Goal: Obtain resource: Obtain resource

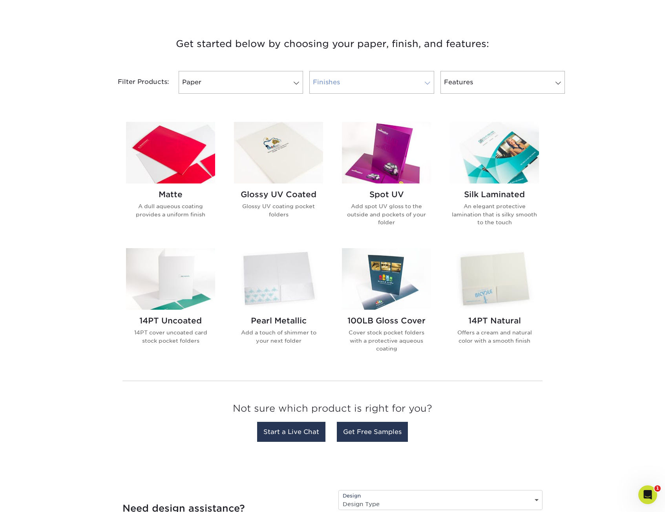
click at [350, 82] on link "Finishes" at bounding box center [371, 82] width 124 height 23
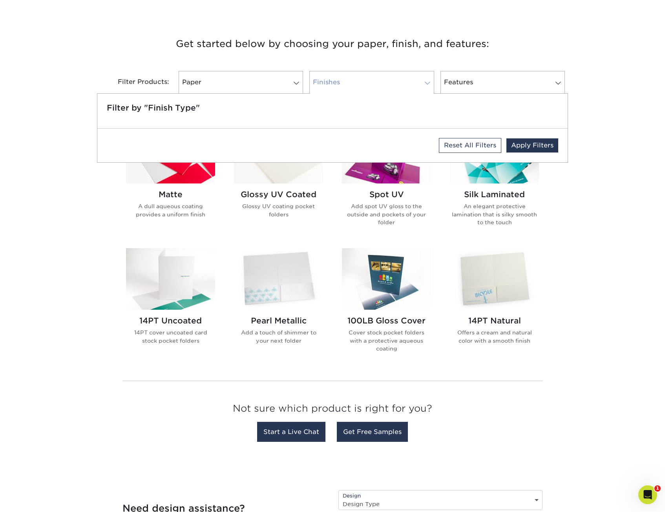
click at [350, 82] on link "Finishes" at bounding box center [371, 82] width 124 height 23
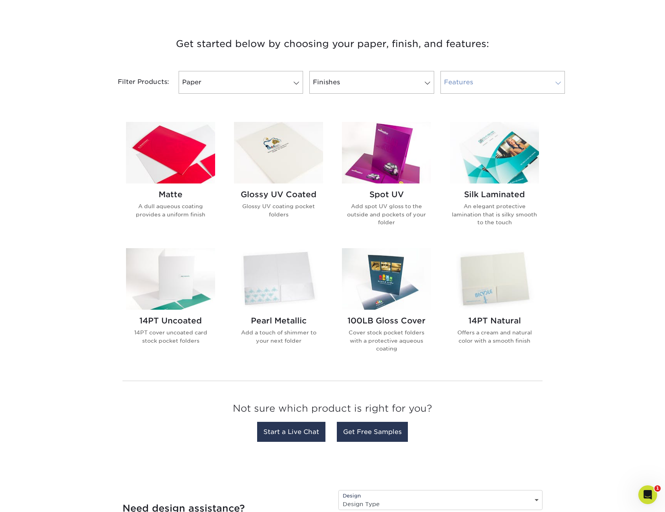
click at [456, 82] on link "Features" at bounding box center [502, 82] width 124 height 23
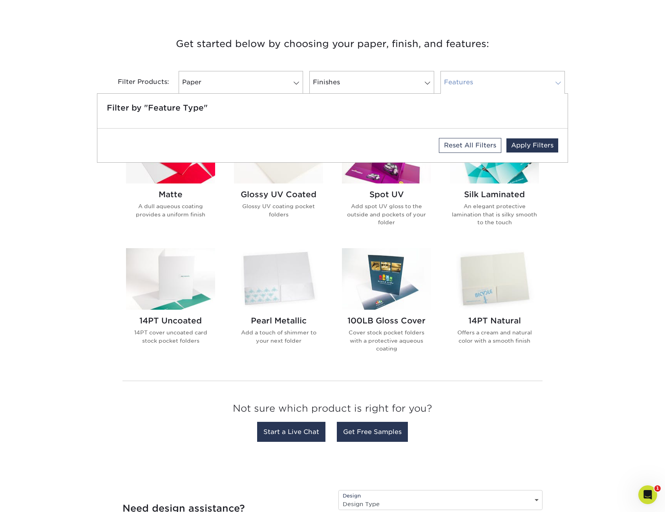
click at [456, 82] on link "Features" at bounding box center [502, 82] width 124 height 23
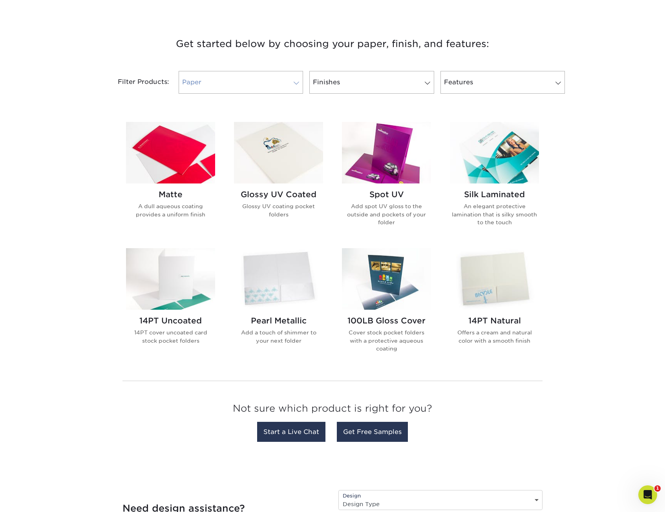
drag, startPoint x: 191, startPoint y: 82, endPoint x: 195, endPoint y: 81, distance: 4.0
click at [192, 81] on link "Paper" at bounding box center [241, 82] width 124 height 23
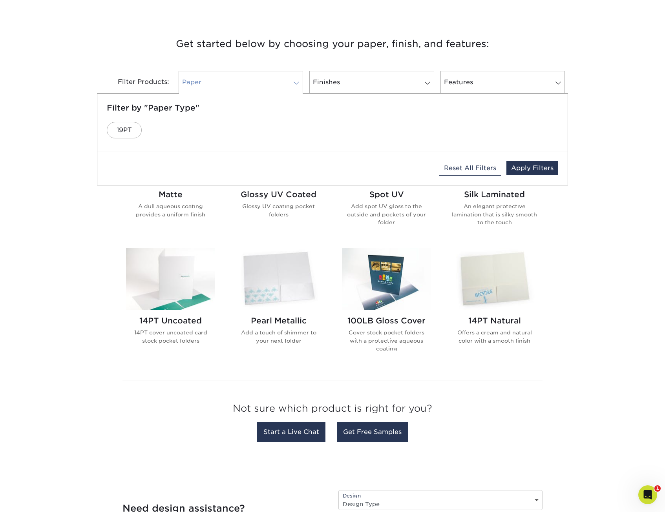
click at [229, 79] on link "Paper" at bounding box center [241, 82] width 124 height 23
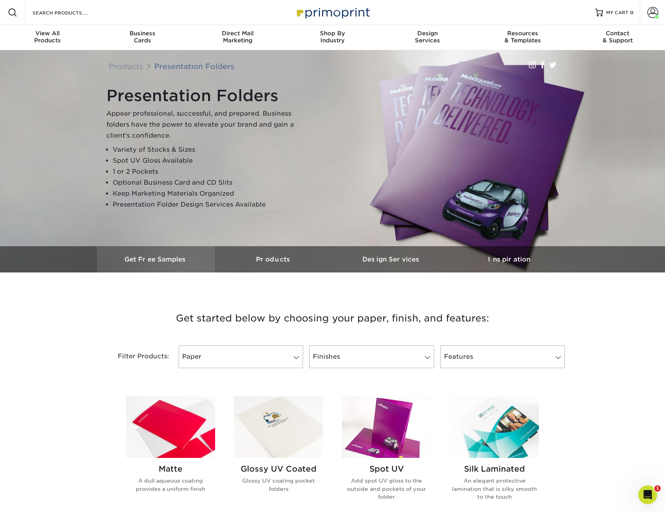
click at [173, 262] on h3 "Get Free Samples" at bounding box center [156, 259] width 118 height 7
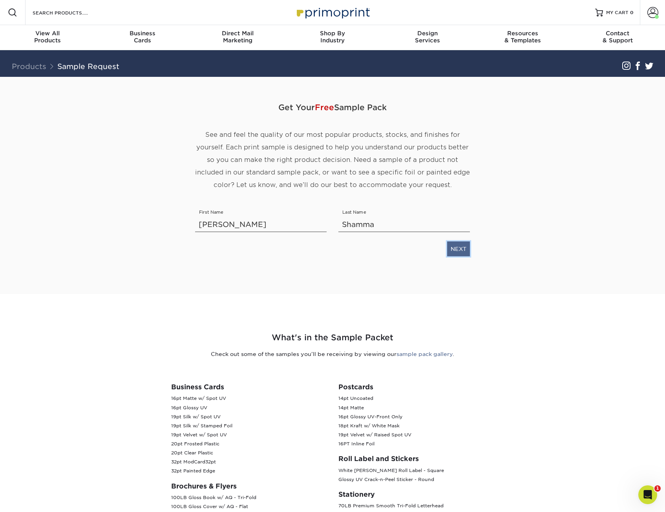
click at [458, 252] on link "NEXT" at bounding box center [458, 249] width 23 height 15
